Goal: Information Seeking & Learning: Learn about a topic

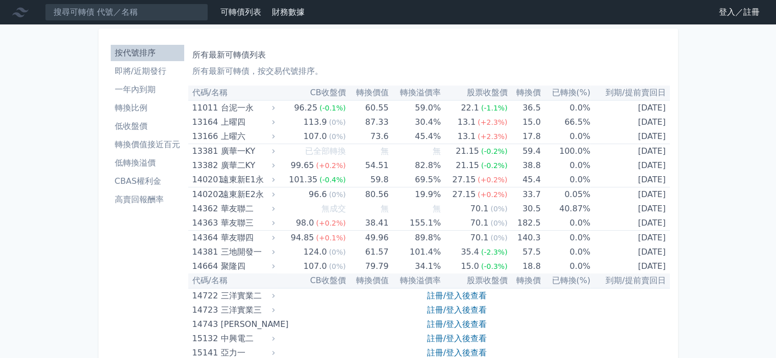
click at [148, 110] on li "轉換比例" at bounding box center [147, 108] width 73 height 12
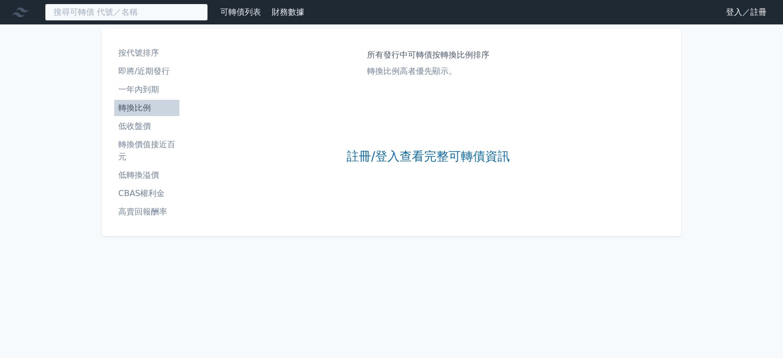
click at [156, 8] on input at bounding box center [126, 12] width 163 height 17
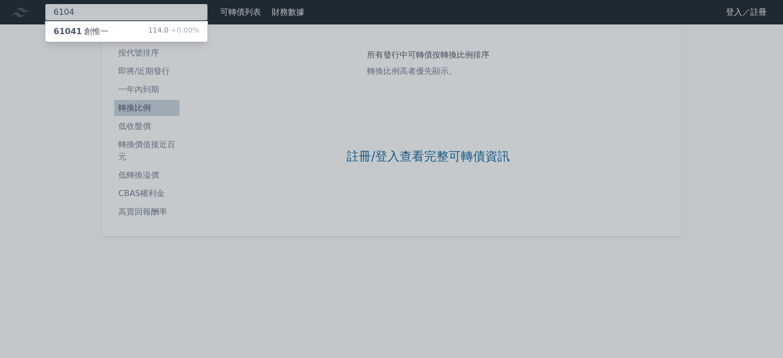
type input "6104"
click at [147, 29] on div "61041 創惟一 114.0 +0.00%" at bounding box center [126, 31] width 162 height 20
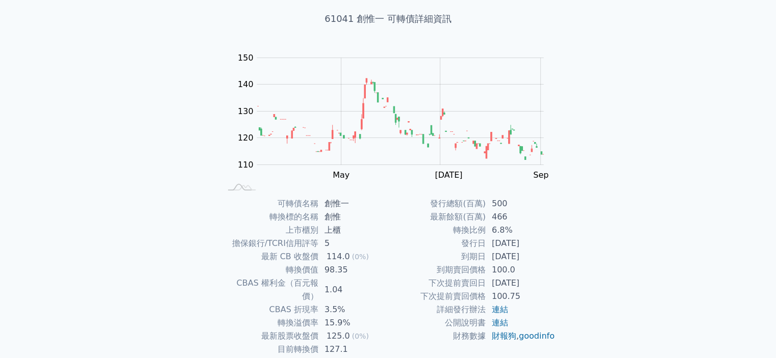
scroll to position [114, 0]
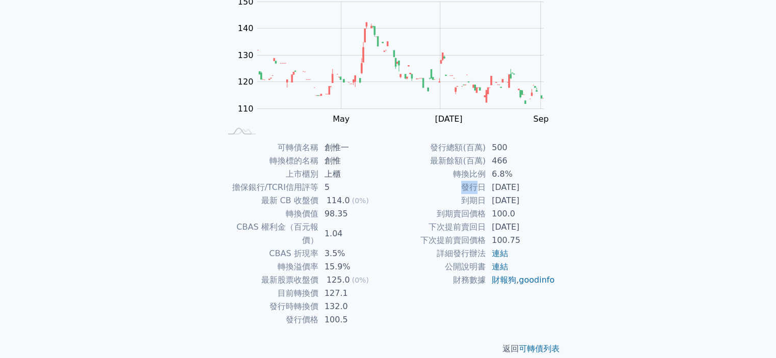
drag, startPoint x: 523, startPoint y: 171, endPoint x: 473, endPoint y: 183, distance: 50.8
click at [473, 183] on tbody "發行總額(百萬) 500 最新餘額(百萬) 466 轉換比例 6.8% 發行日 [DATE] 到期日 [DATE] 到期賣回價格 100.0 下次提前賣回日 …" at bounding box center [471, 214] width 167 height 146
click at [496, 178] on td "6.8%" at bounding box center [520, 174] width 70 height 13
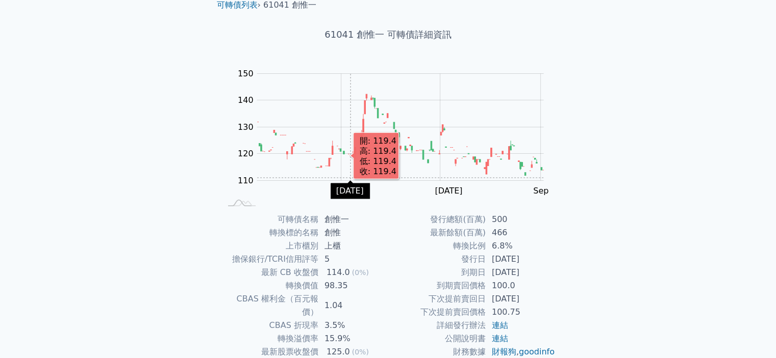
scroll to position [0, 0]
